Goal: Information Seeking & Learning: Learn about a topic

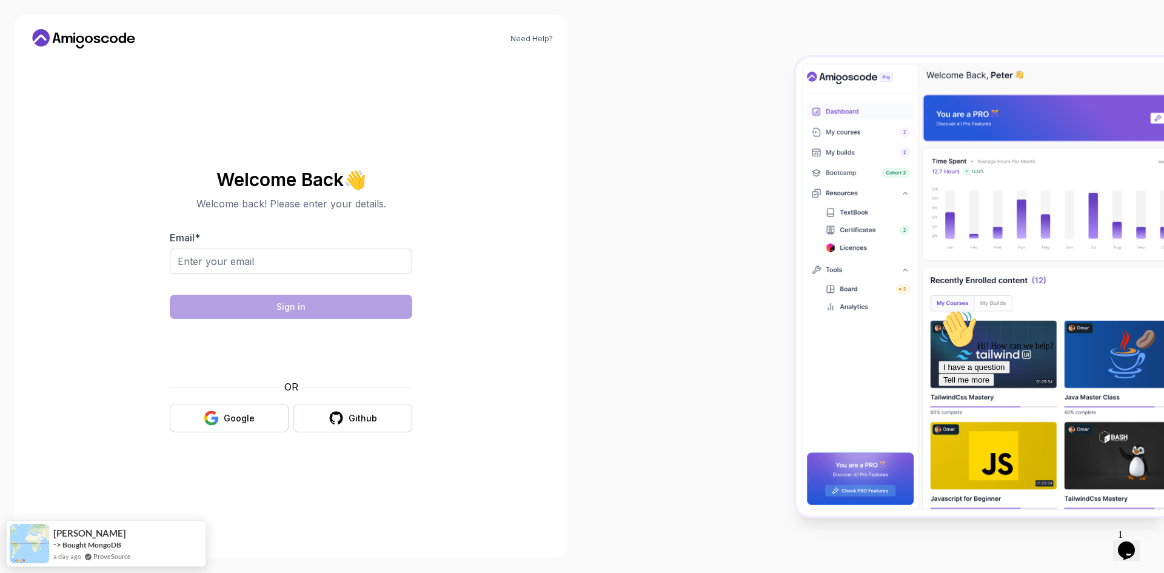
click at [755, 184] on body "Need Help? Welcome Back 👋 Welcome back! Please enter your details. Email * Sign…" at bounding box center [582, 286] width 1164 height 573
click at [244, 411] on button "Google" at bounding box center [229, 418] width 119 height 28
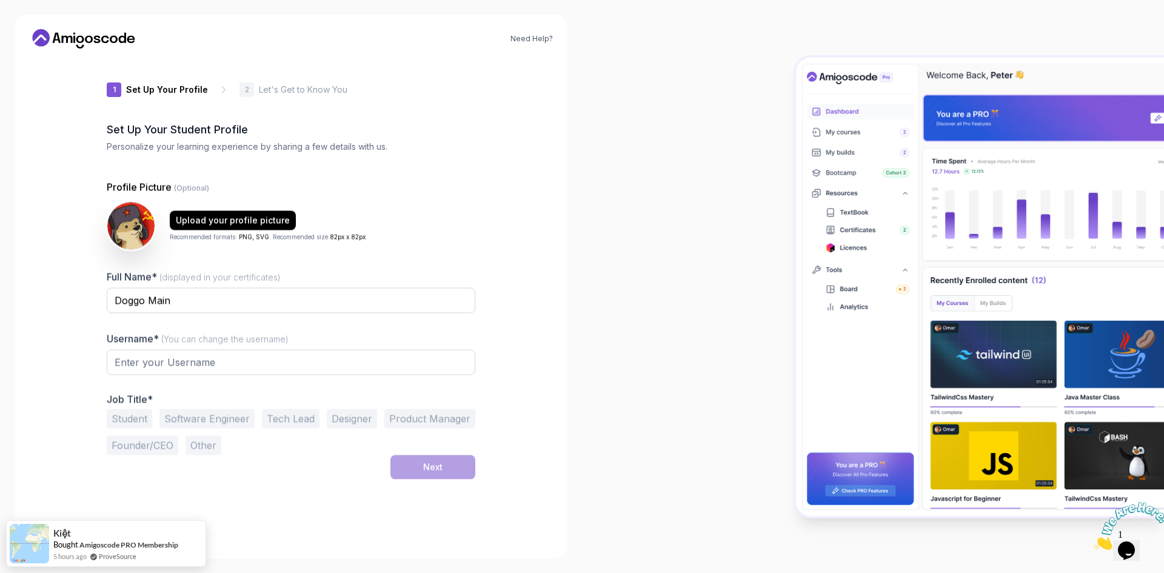
type input "boldcougar01ae6"
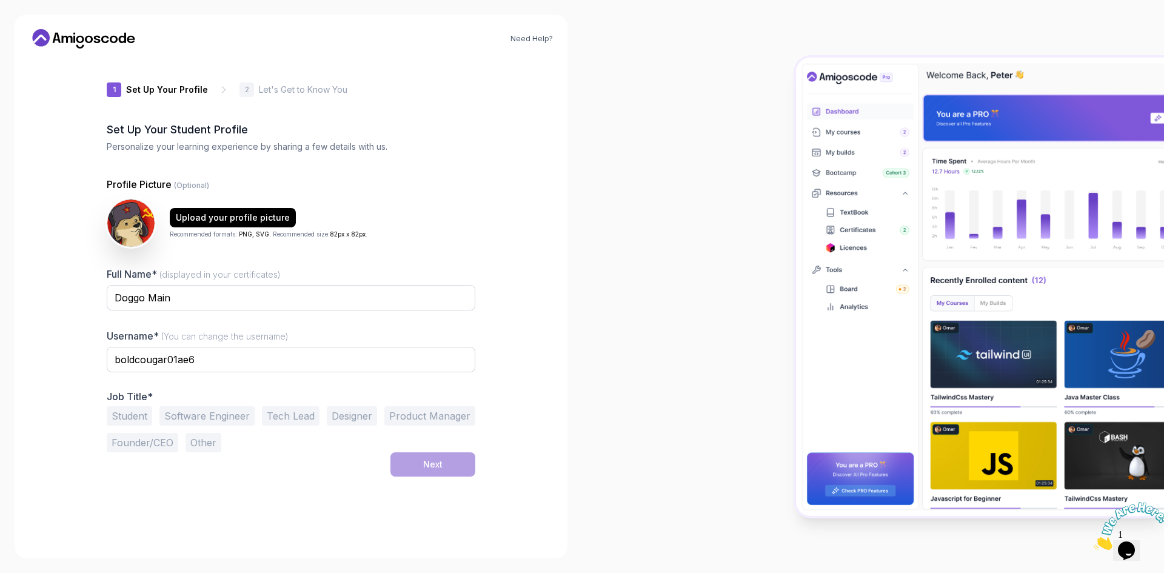
click at [138, 413] on button "Student" at bounding box center [129, 415] width 45 height 19
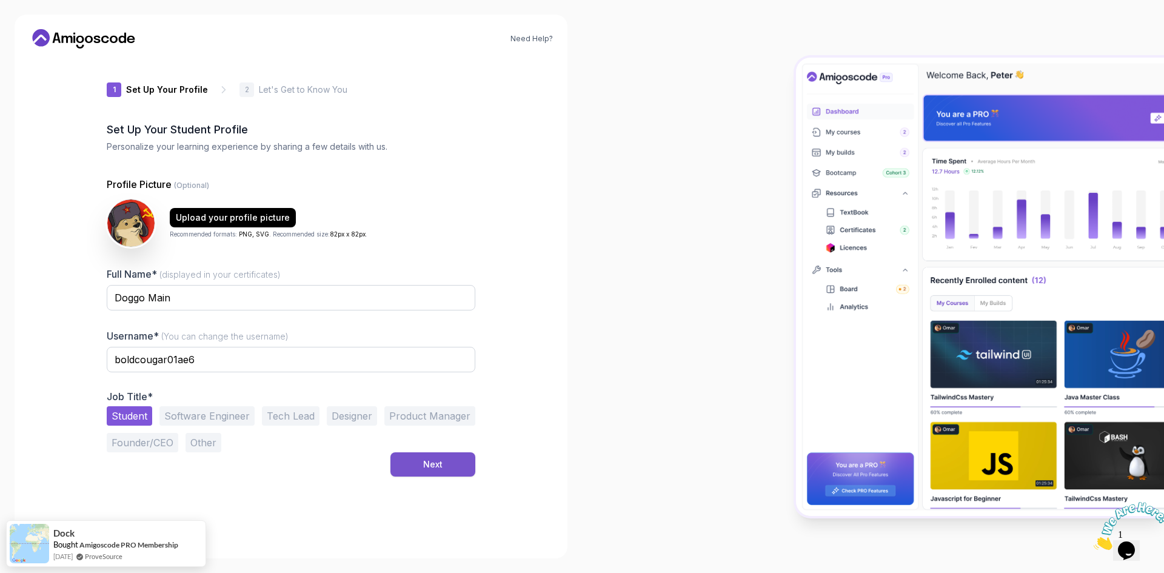
click at [426, 465] on div "Next" at bounding box center [432, 464] width 19 height 12
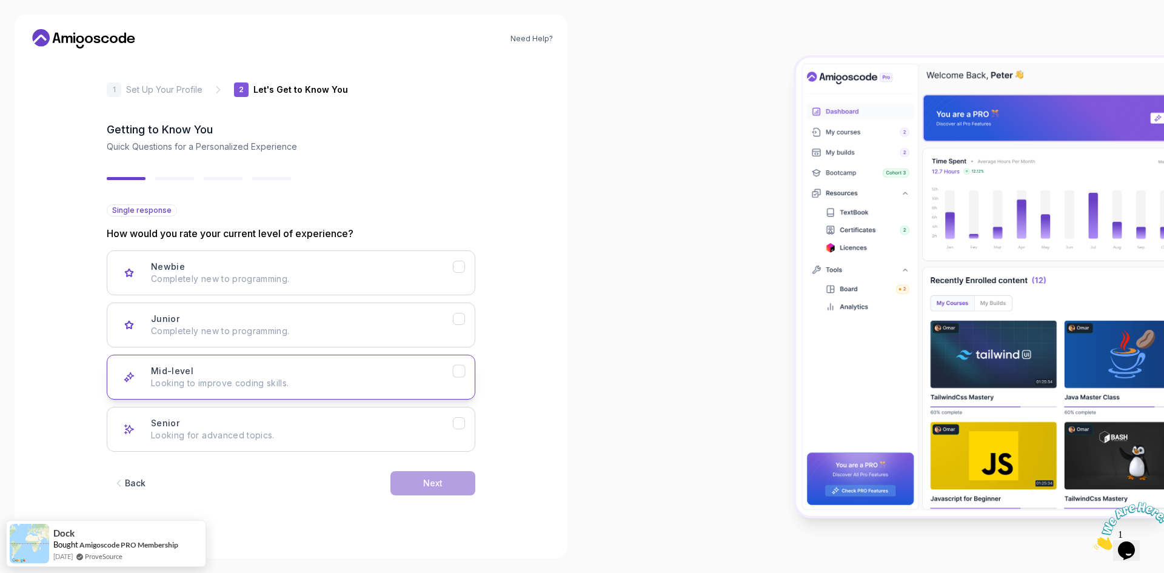
click at [355, 371] on div "Mid-level Looking to improve coding skills." at bounding box center [302, 377] width 302 height 24
click at [403, 325] on p "Completely new to programming." at bounding box center [302, 331] width 302 height 12
click at [408, 391] on button "Mid-level Looking to improve coding skills." at bounding box center [291, 377] width 368 height 45
click at [438, 490] on button "Next" at bounding box center [432, 483] width 85 height 24
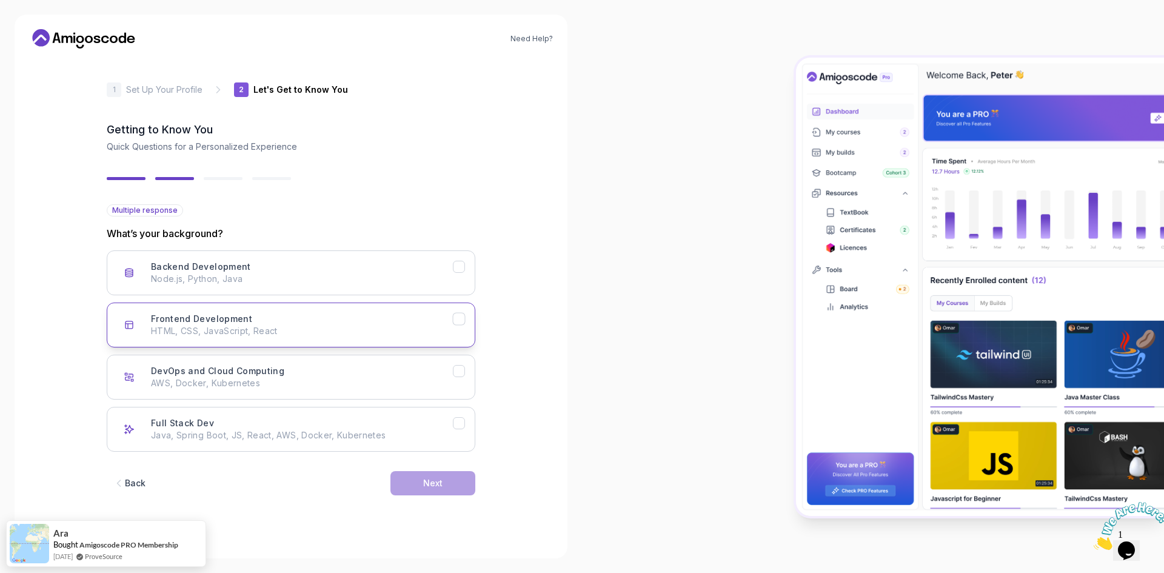
click at [400, 322] on div "Frontend Development HTML, CSS, JavaScript, React" at bounding box center [302, 325] width 302 height 24
click at [435, 485] on div "Next" at bounding box center [432, 483] width 19 height 12
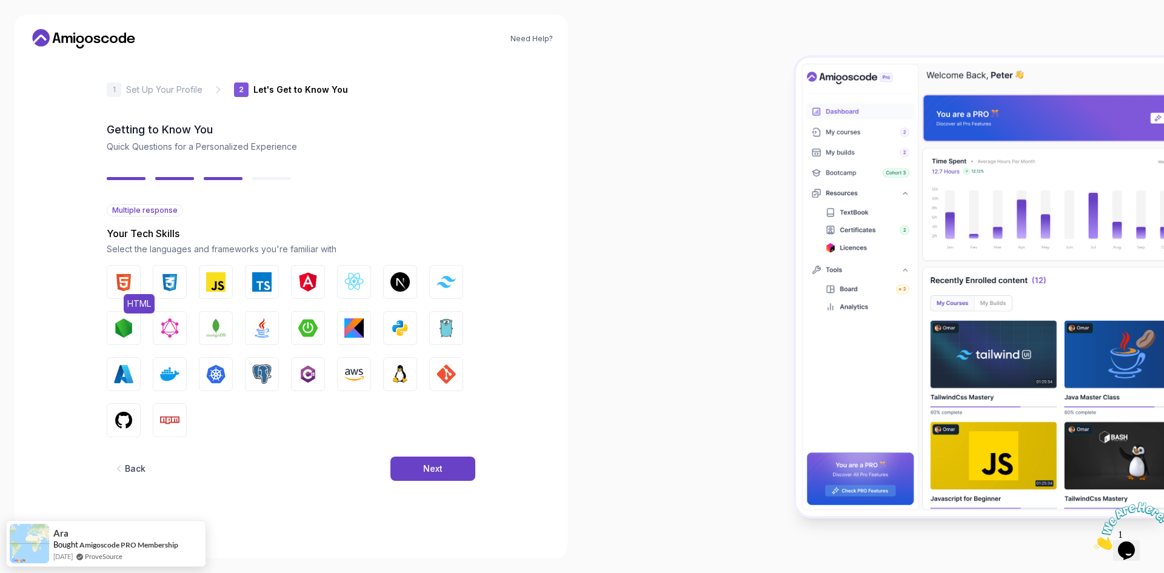
click at [124, 281] on img "button" at bounding box center [123, 281] width 19 height 19
click at [171, 279] on img "button" at bounding box center [169, 281] width 19 height 19
click at [213, 283] on img "button" at bounding box center [215, 281] width 19 height 19
click at [358, 282] on img "button" at bounding box center [353, 281] width 19 height 19
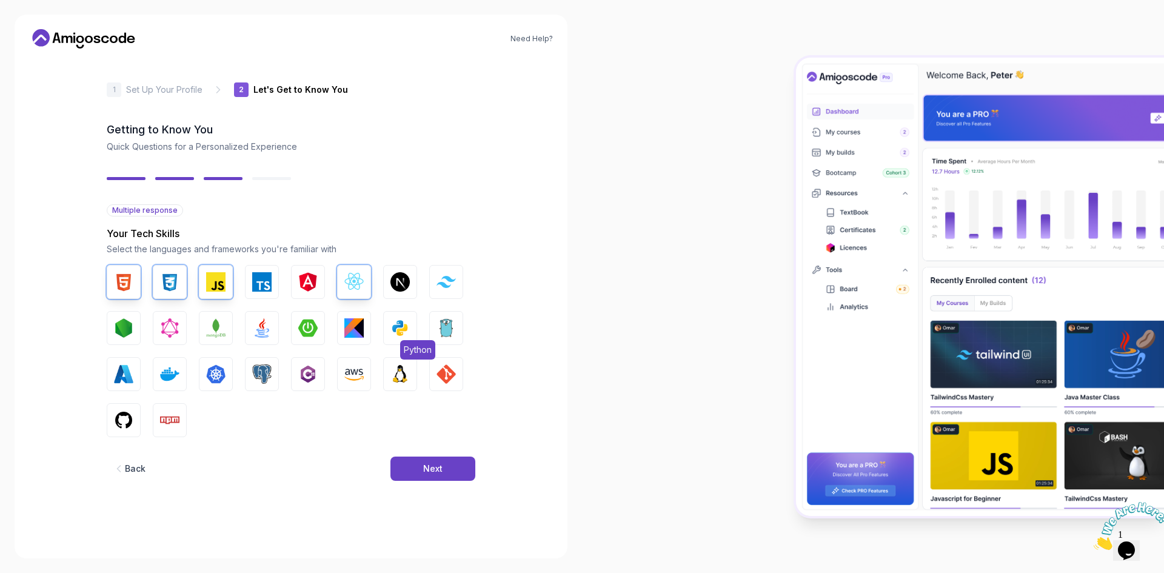
click at [398, 334] on img "button" at bounding box center [399, 327] width 19 height 19
click at [396, 333] on img "button" at bounding box center [399, 327] width 19 height 19
click at [262, 335] on img "button" at bounding box center [261, 327] width 19 height 19
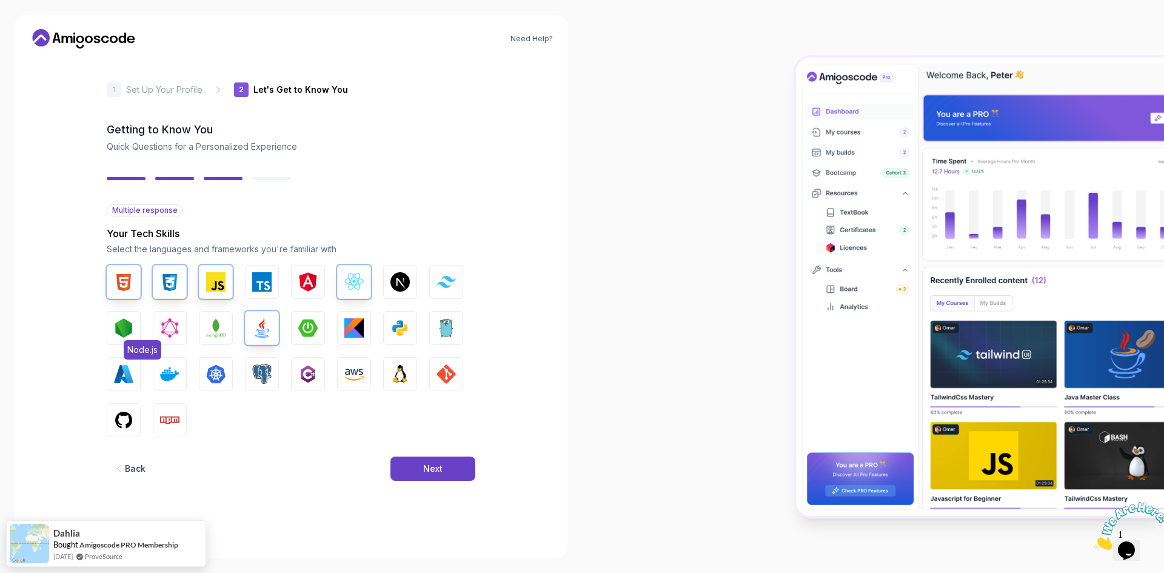
click at [124, 334] on img "button" at bounding box center [123, 327] width 19 height 19
click at [125, 418] on img "button" at bounding box center [123, 419] width 19 height 19
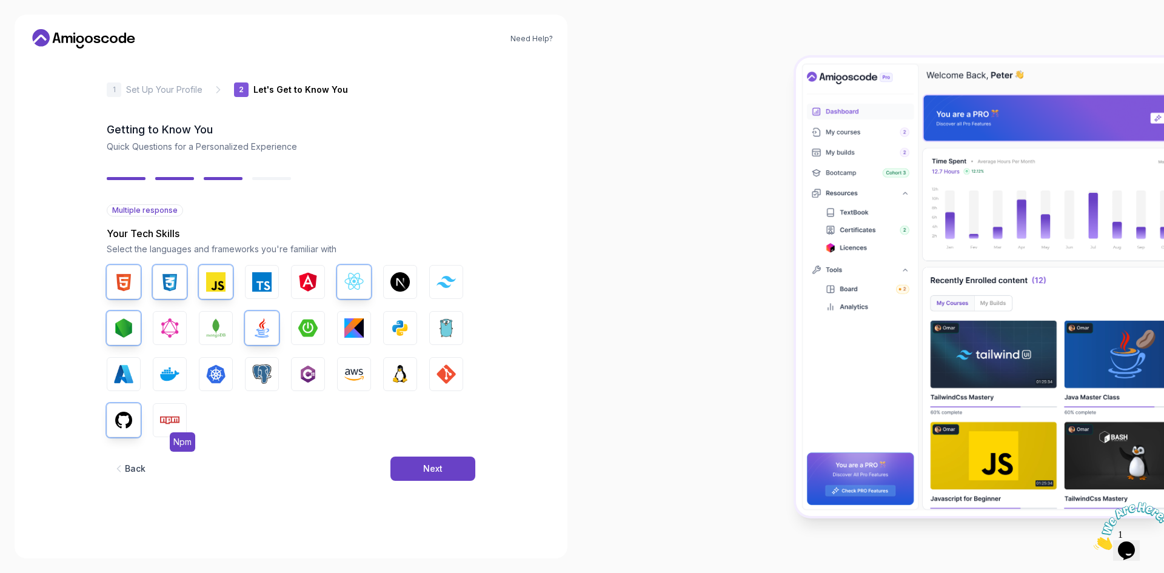
click at [162, 421] on img "button" at bounding box center [169, 419] width 19 height 19
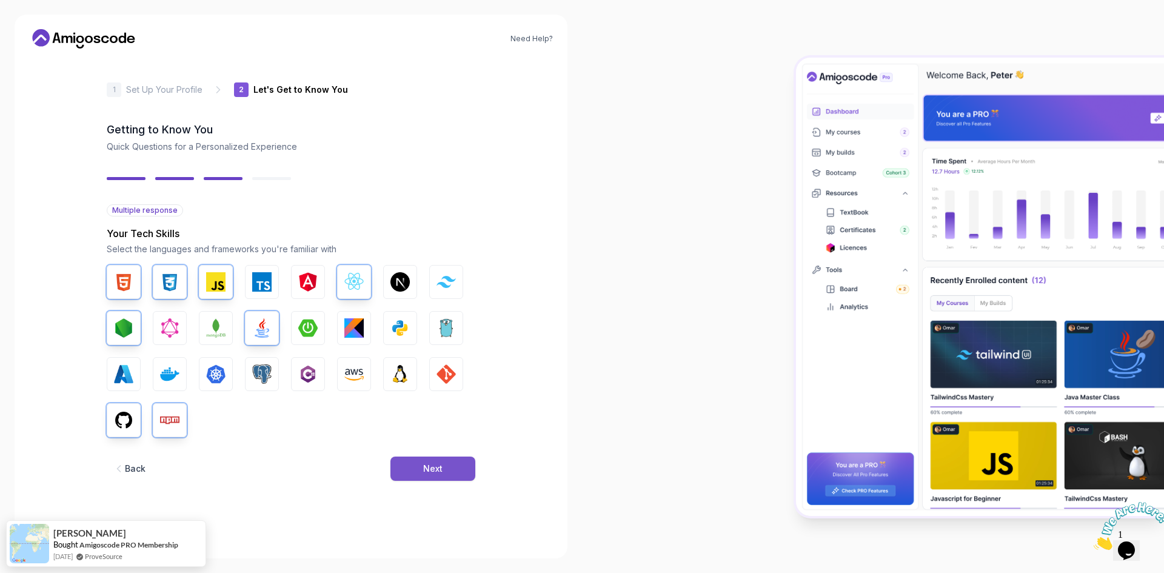
click at [418, 469] on button "Next" at bounding box center [432, 468] width 85 height 24
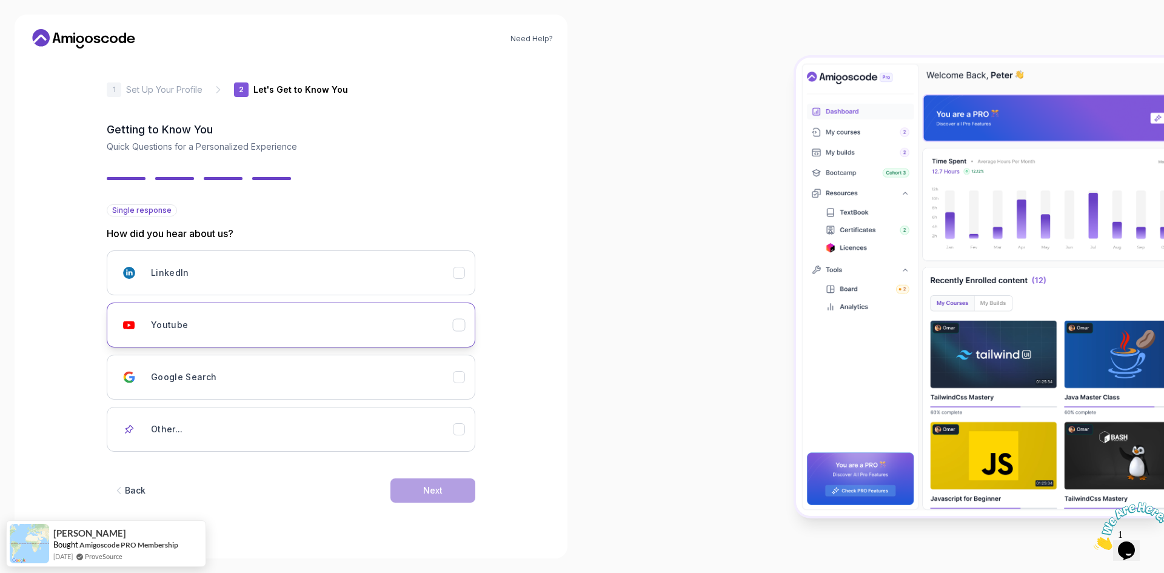
click at [383, 327] on div "Youtube" at bounding box center [302, 325] width 302 height 24
click at [442, 490] on button "Next" at bounding box center [432, 490] width 85 height 24
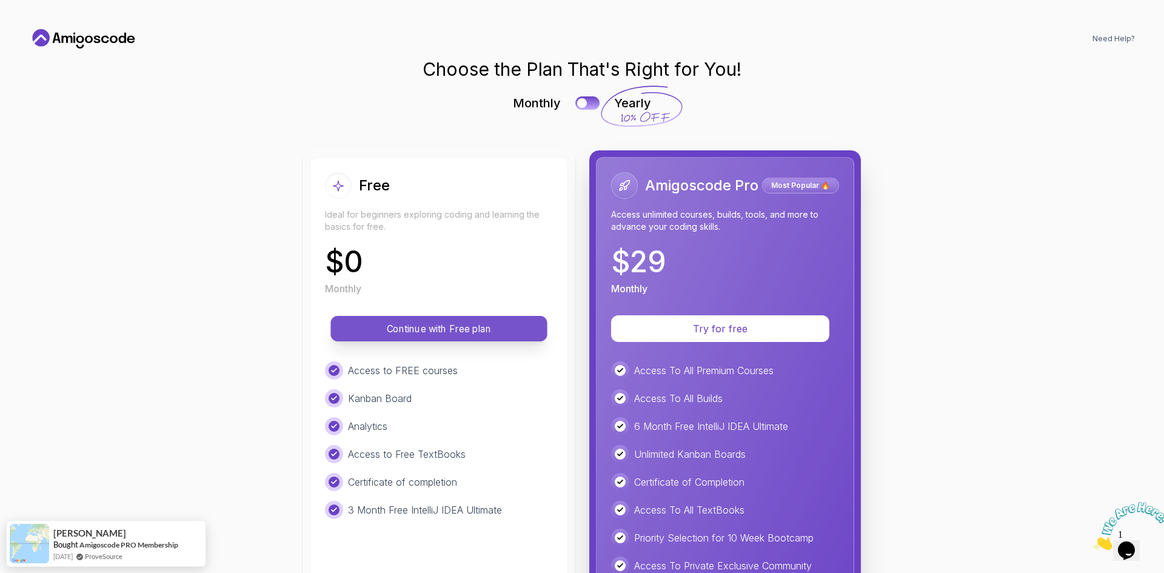
click at [448, 332] on p "Continue with Free plan" at bounding box center [438, 329] width 189 height 14
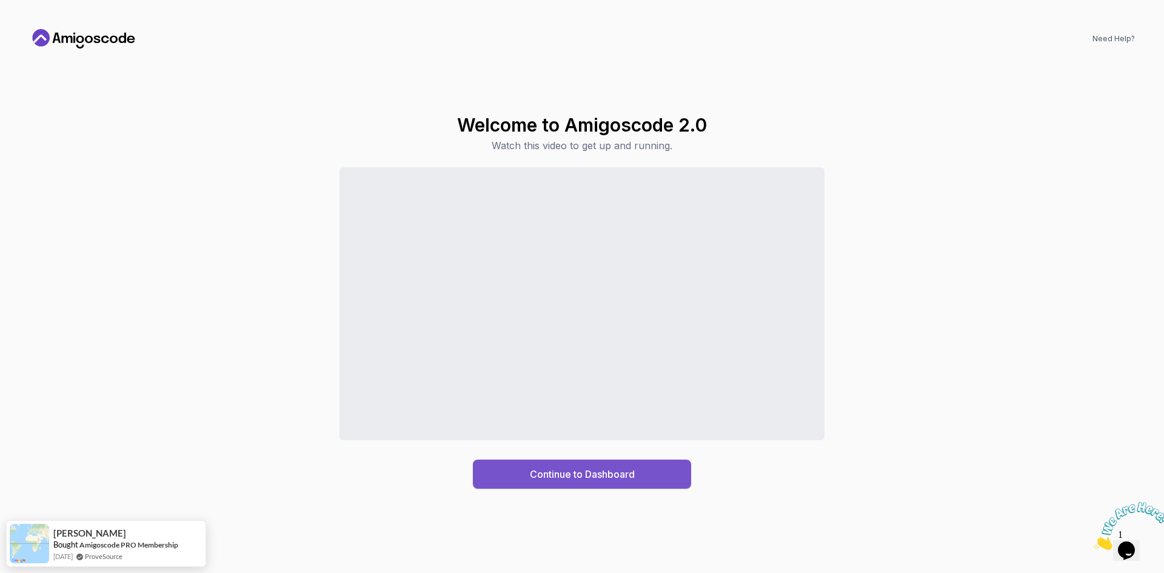
click at [645, 469] on button "Continue to Dashboard" at bounding box center [582, 473] width 218 height 29
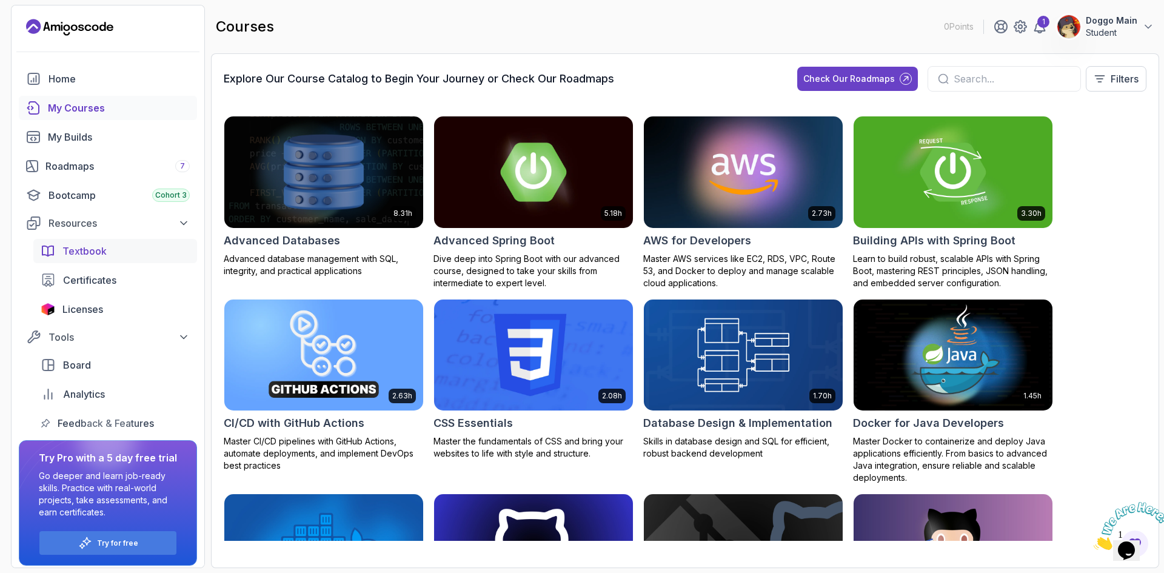
click at [105, 242] on link "Textbook" at bounding box center [115, 251] width 164 height 24
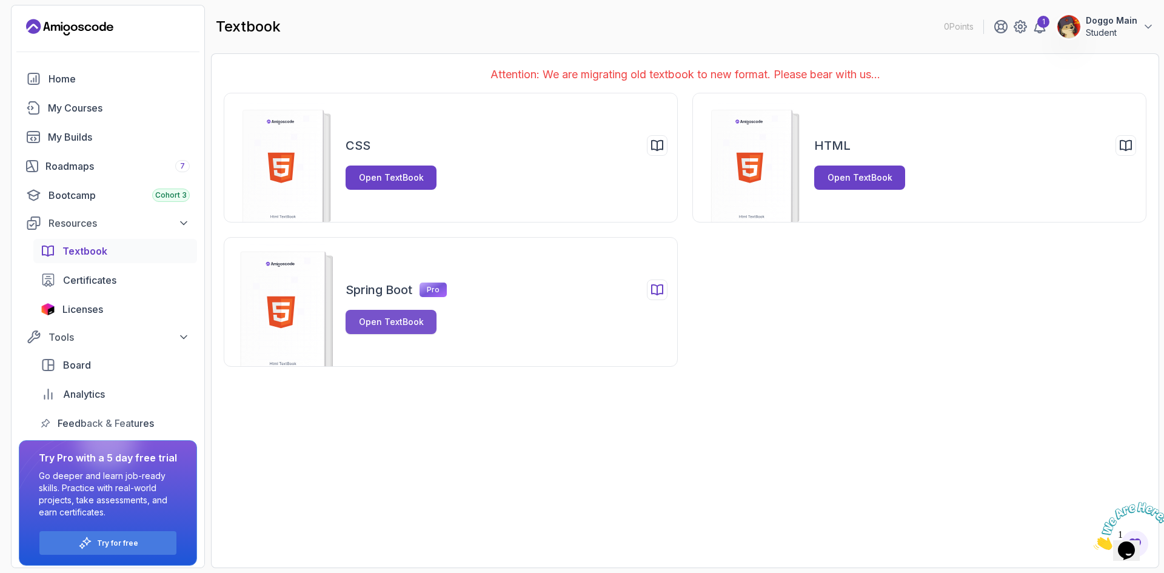
click at [409, 321] on div "Open TextBook" at bounding box center [391, 322] width 65 height 12
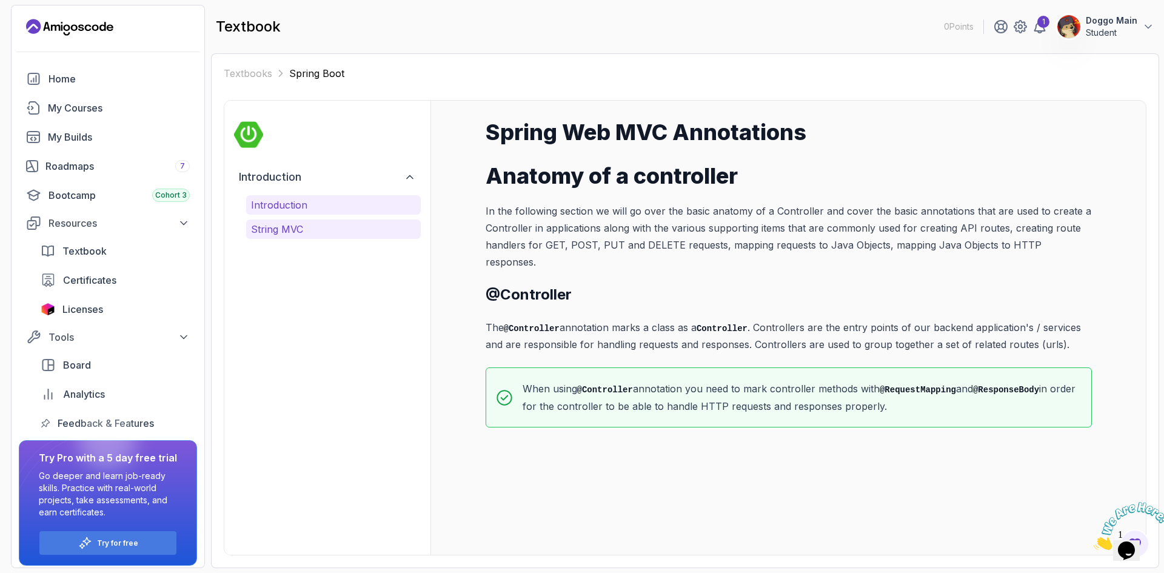
click at [372, 222] on p "String MVC" at bounding box center [333, 229] width 165 height 15
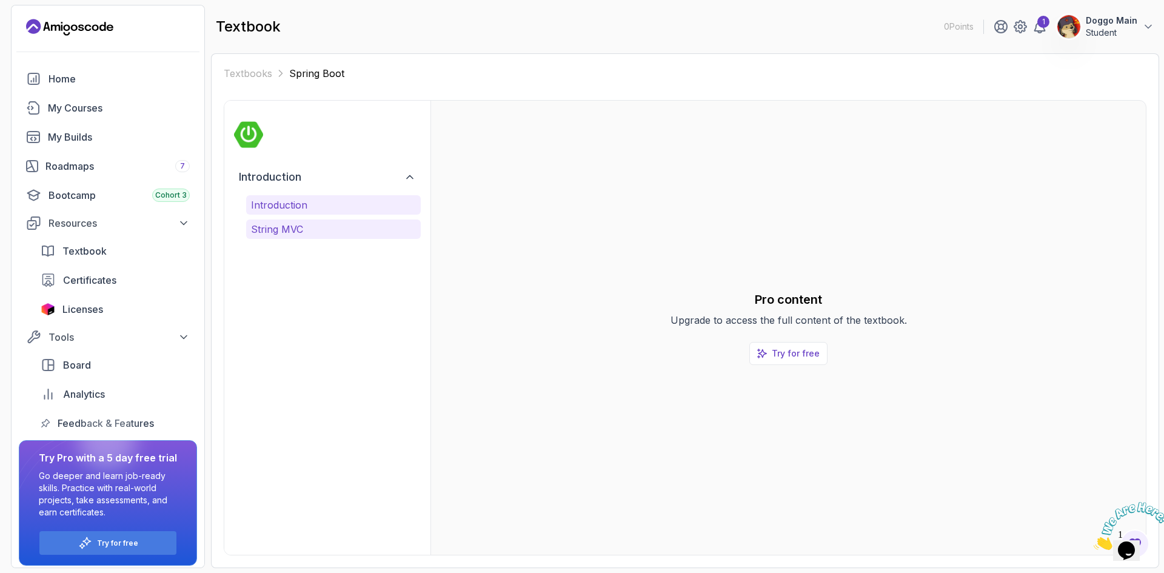
click at [373, 212] on p "Introduction" at bounding box center [333, 205] width 165 height 15
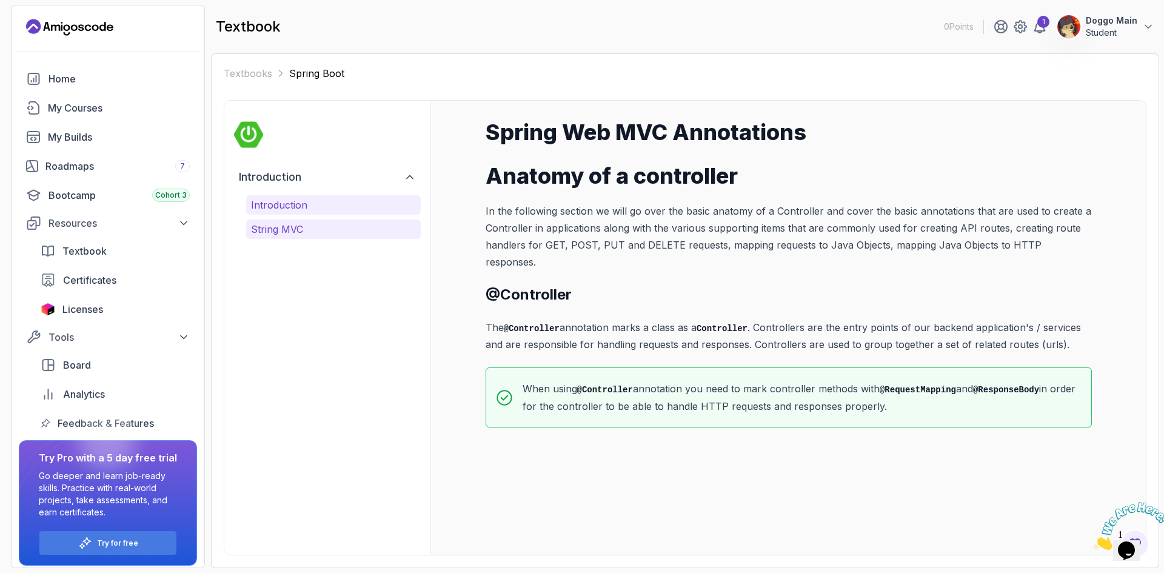
click at [368, 230] on p "String MVC" at bounding box center [333, 229] width 165 height 15
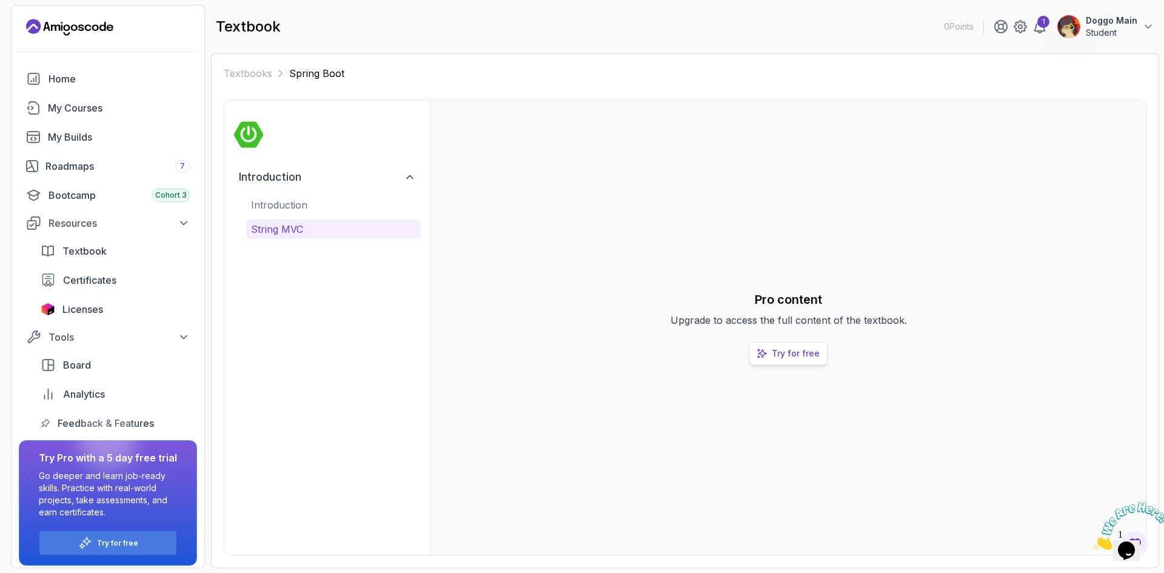
click at [764, 348] on icon at bounding box center [762, 353] width 10 height 10
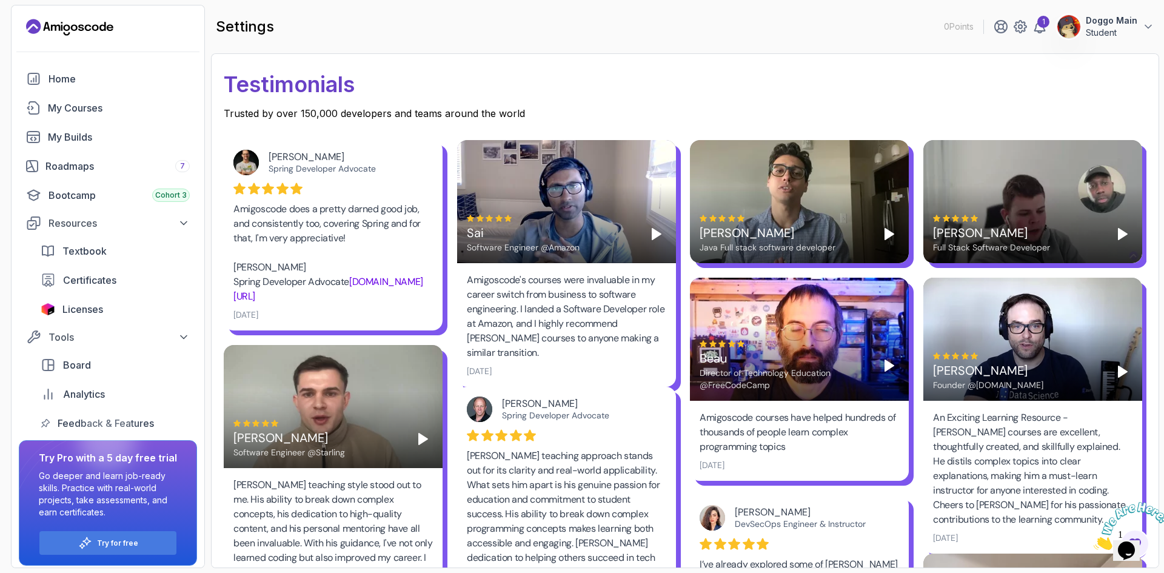
scroll to position [545, 0]
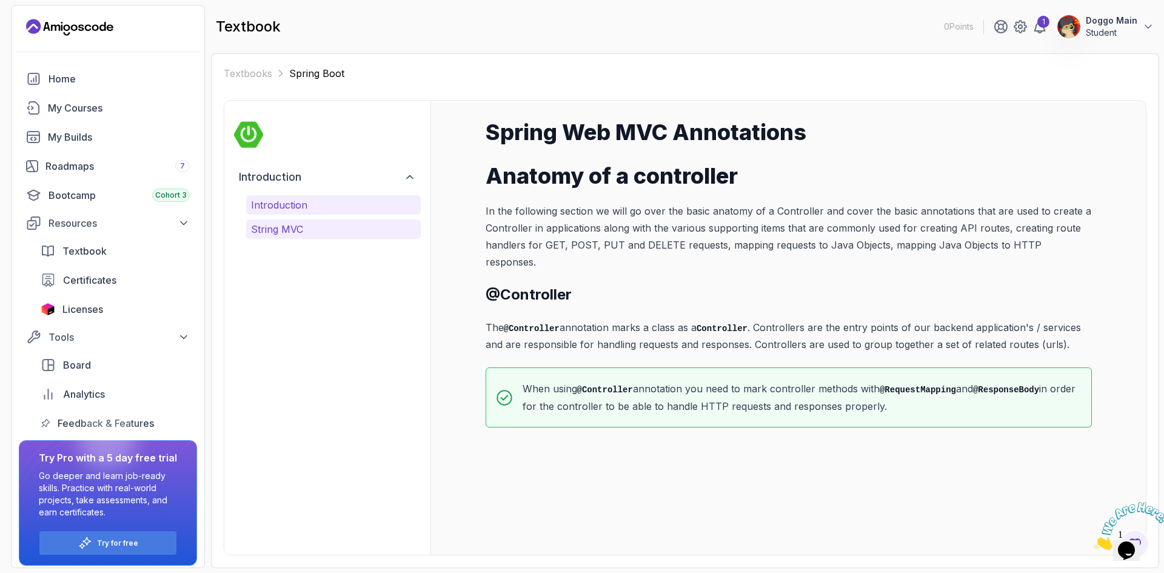
click at [312, 227] on p "String MVC" at bounding box center [333, 229] width 165 height 15
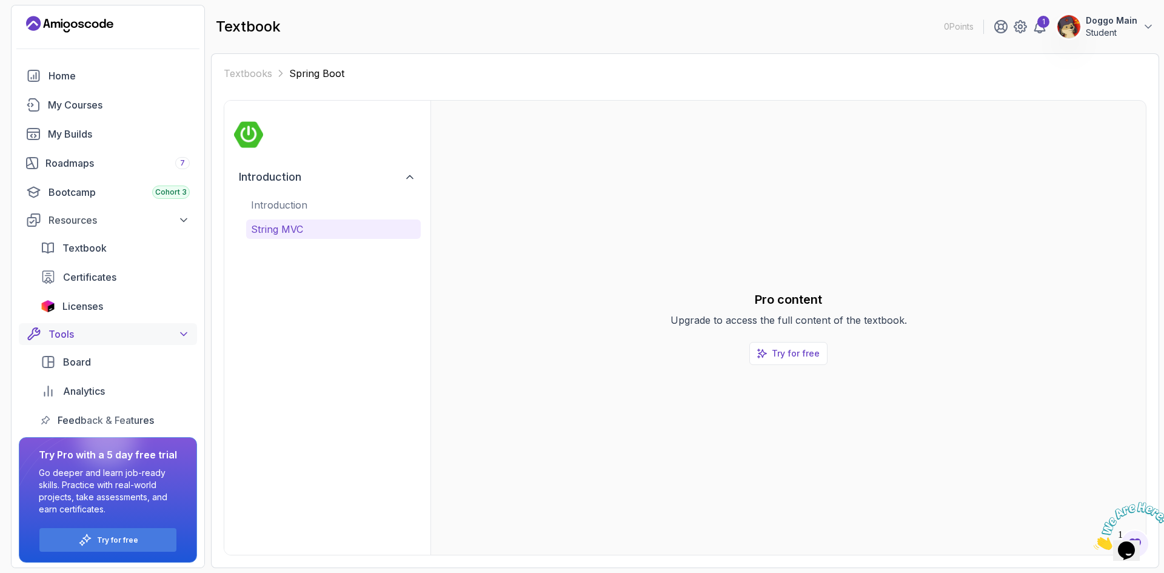
scroll to position [5, 0]
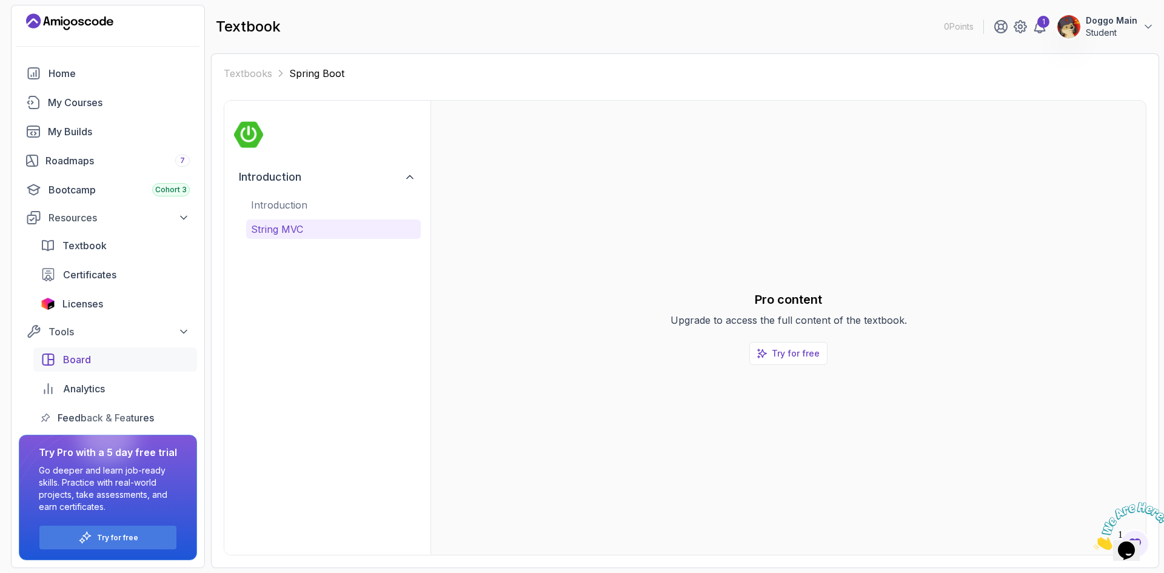
click at [164, 352] on link "Board" at bounding box center [115, 359] width 164 height 24
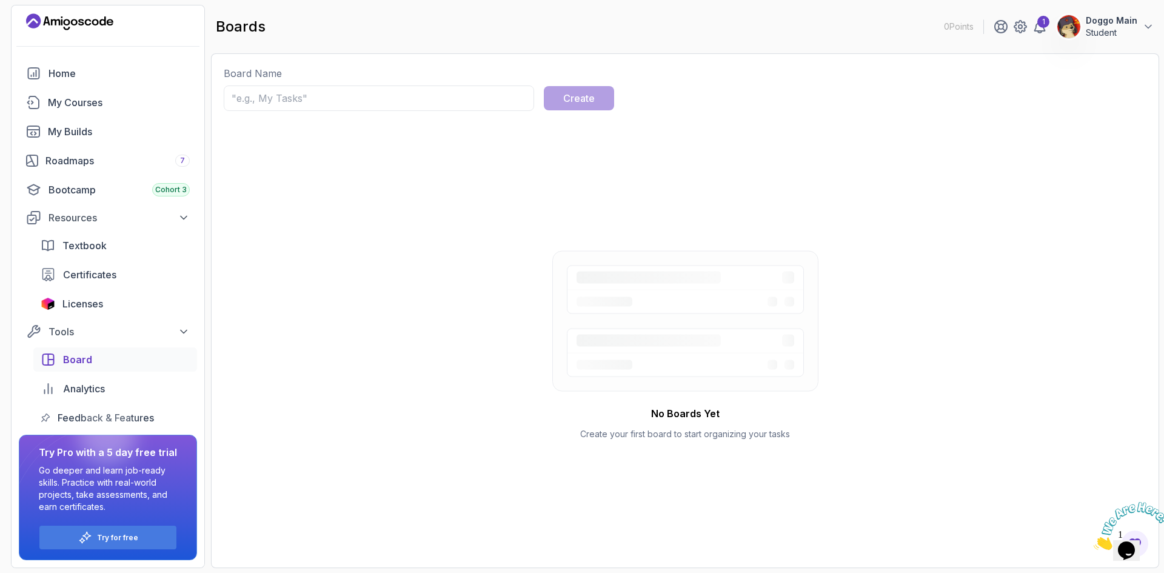
click at [269, 297] on div "No Boards Yet Create your first board to start organizing your tasks" at bounding box center [685, 345] width 922 height 420
